Goal: Navigation & Orientation: Find specific page/section

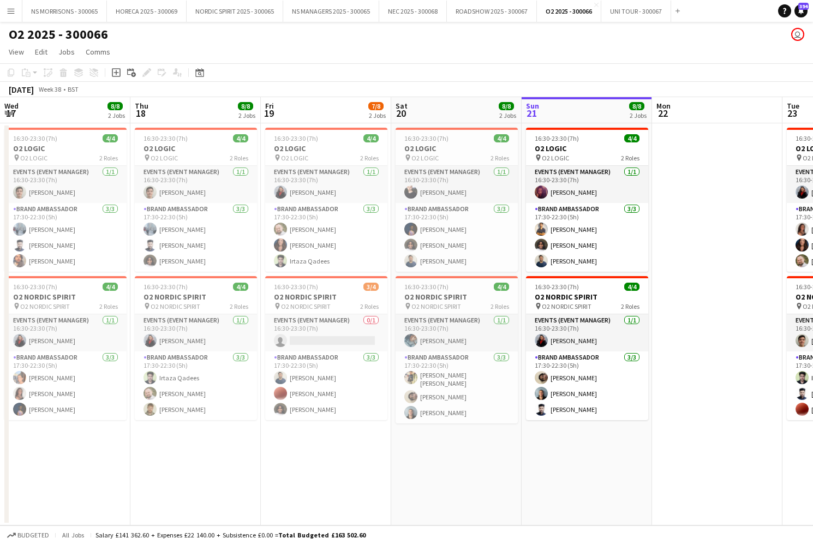
scroll to position [0, 261]
